Goal: Obtain resource: Download file/media

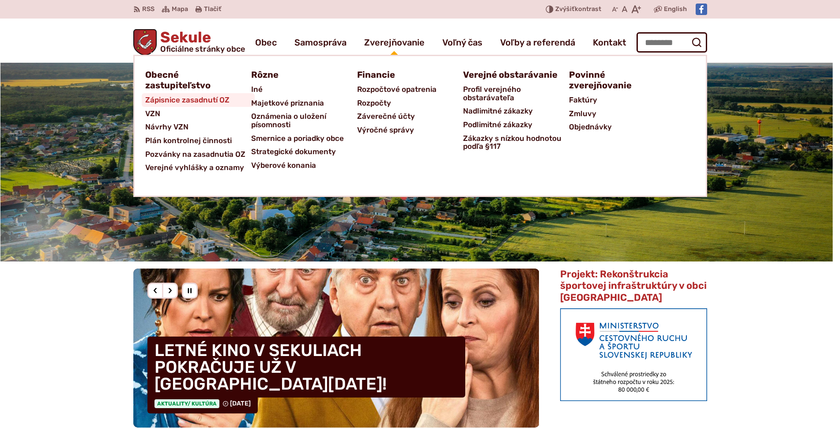
click at [225, 101] on span "Zápisnice zasadnutí OZ" at bounding box center [187, 100] width 84 height 14
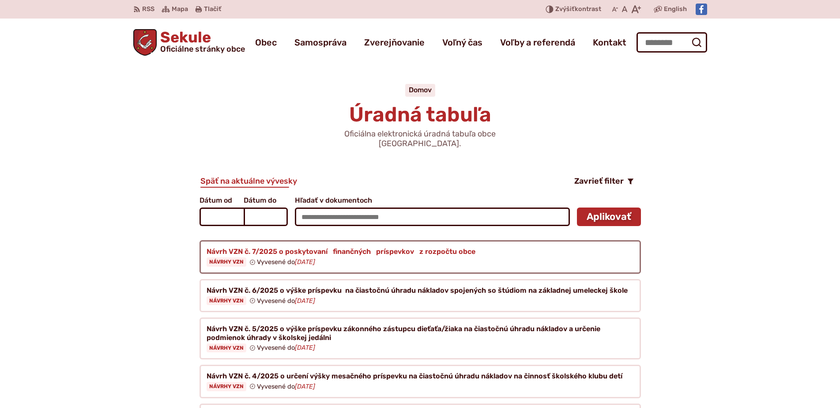
click at [298, 240] on figure at bounding box center [420, 257] width 441 height 34
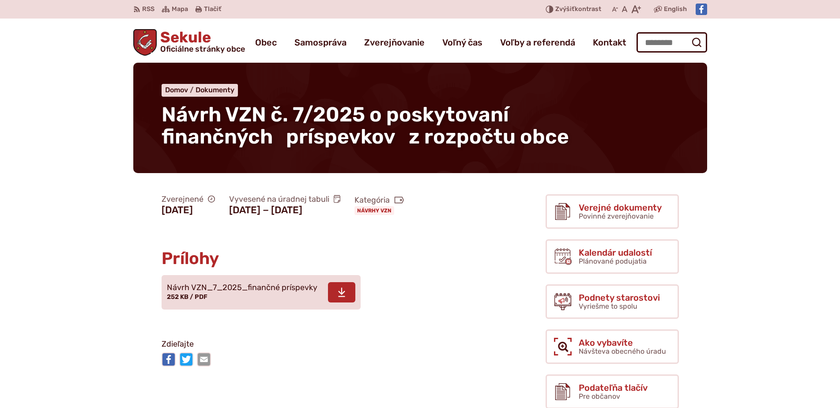
click at [252, 276] on link "Stiahnuť súbor Návrh VZN_7_2025_finančné príspevky 252 KB / PDF" at bounding box center [261, 292] width 199 height 34
